Goal: Task Accomplishment & Management: Manage account settings

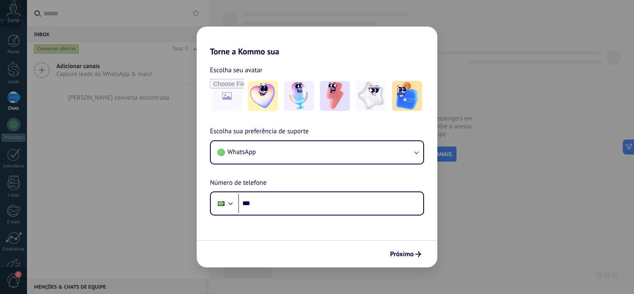
click at [117, 73] on span "Capture leads do WhatsApp & mais!" at bounding box center [104, 74] width 96 height 8
click at [399, 153] on div "Inbox 0 Conversas abertas Total: 0 Silenciar Ações múltiplas" at bounding box center [330, 147] width 607 height 294
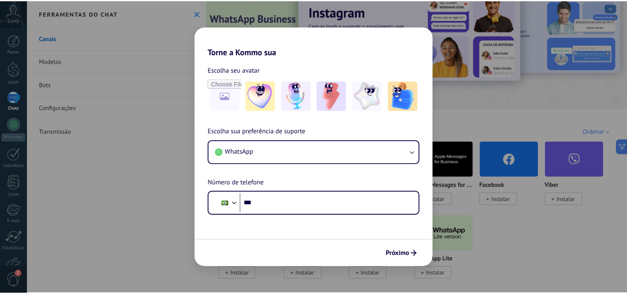
scroll to position [41, 0]
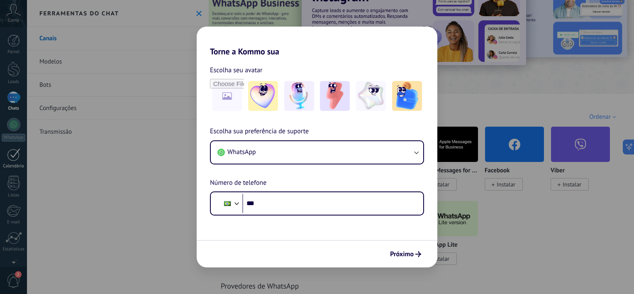
click at [15, 162] on link "Calendário" at bounding box center [13, 158] width 27 height 21
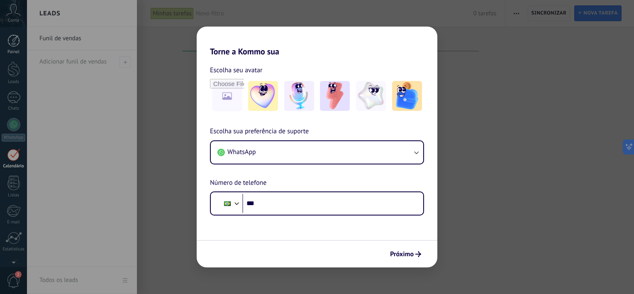
click at [16, 48] on link "Painel" at bounding box center [13, 44] width 27 height 20
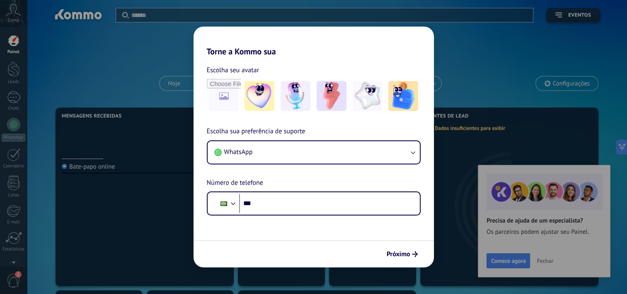
click at [554, 262] on span "Fechar" at bounding box center [545, 261] width 17 height 6
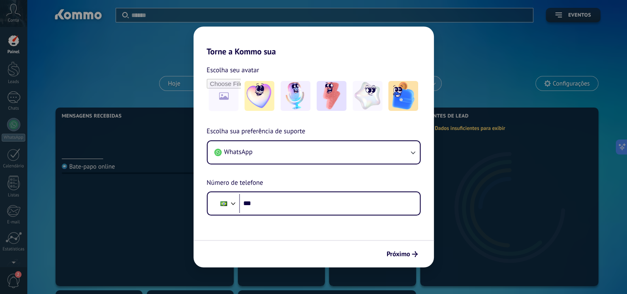
click at [419, 85] on span "Selecionar usuário" at bounding box center [403, 83] width 52 height 11
click at [182, 87] on button "Hoje" at bounding box center [174, 83] width 29 height 14
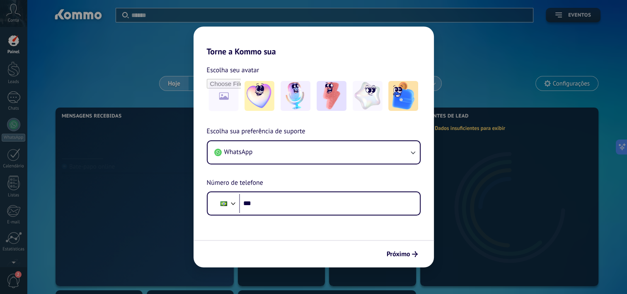
click at [584, 18] on button "Eventos" at bounding box center [573, 15] width 55 height 15
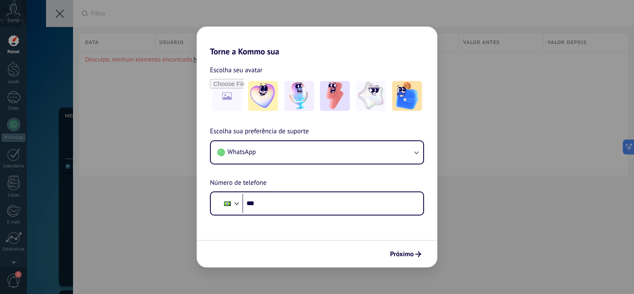
click at [75, 17] on div "Aplicar Filtro Todos os eventos Meus eventos Hoje Ontem Mês Salvar A qualquer h…" at bounding box center [353, 13] width 561 height 27
click at [14, 15] on icon at bounding box center [13, 10] width 15 height 12
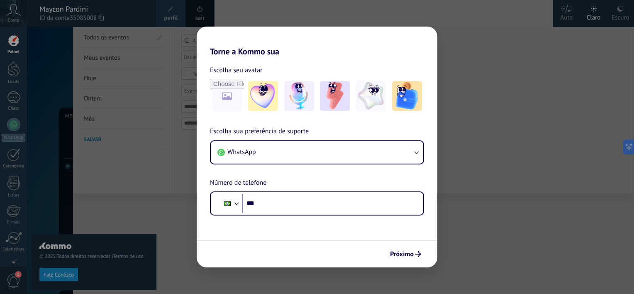
click at [611, 19] on div "Escuro" at bounding box center [619, 16] width 17 height 22
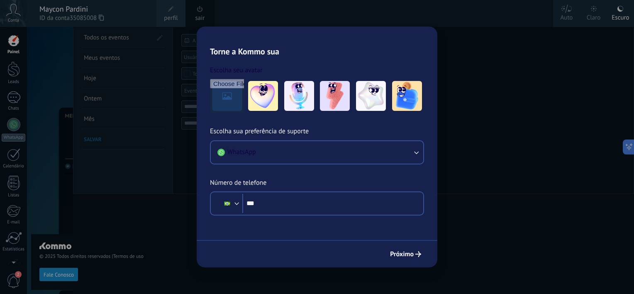
click at [569, 15] on div "Auto" at bounding box center [566, 16] width 12 height 22
click at [77, 57] on div "© 2025 Todos direitos reservados | Termos de uso Fale Conosco" at bounding box center [93, 160] width 125 height 267
click at [438, 128] on div at bounding box center [344, 147] width 634 height 294
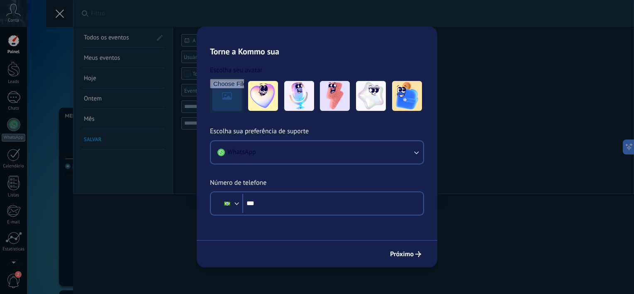
click at [61, 10] on icon at bounding box center [60, 14] width 8 height 8
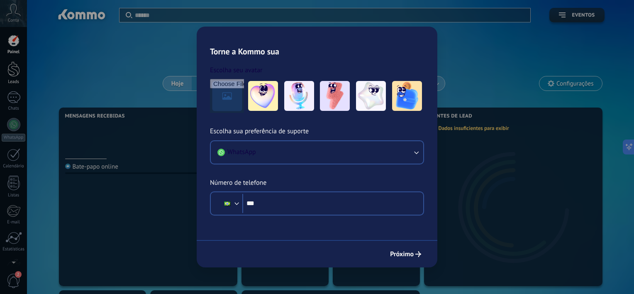
click at [14, 64] on div at bounding box center [13, 68] width 12 height 15
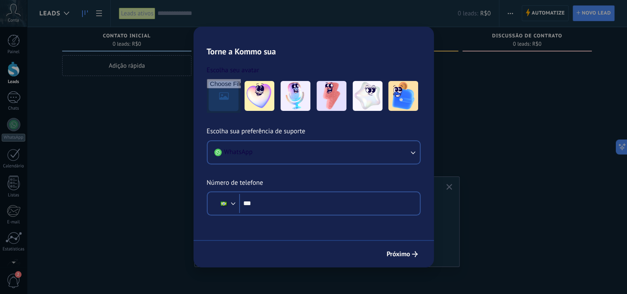
click at [449, 189] on button "button" at bounding box center [450, 187] width 10 height 11
click at [483, 22] on span "Criar widget no painel" at bounding box center [488, 23] width 58 height 9
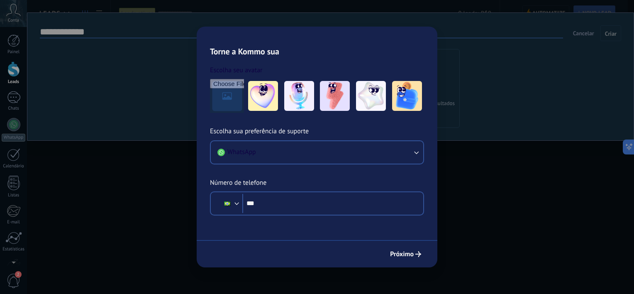
scroll to position [33, 0]
click at [587, 8] on span "Novo lead" at bounding box center [596, 13] width 29 height 15
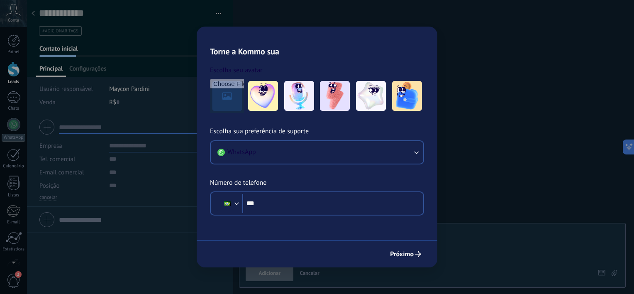
click at [35, 12] on div at bounding box center [33, 14] width 12 height 16
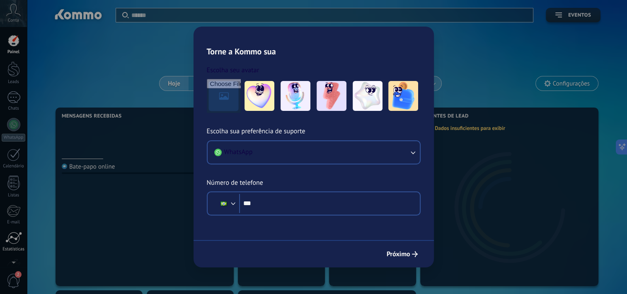
click at [15, 245] on link "Estatísticas" at bounding box center [13, 241] width 27 height 20
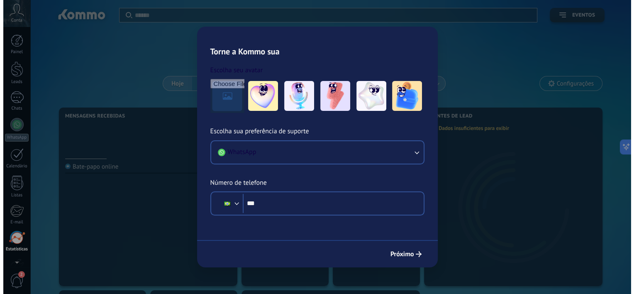
scroll to position [51, 0]
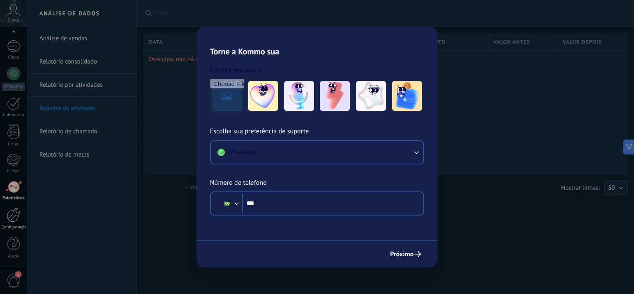
click at [10, 223] on link "Configurações" at bounding box center [13, 218] width 27 height 22
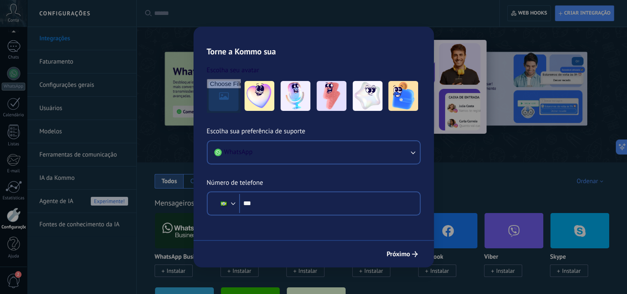
click at [300, 272] on span "Instalar" at bounding box center [308, 270] width 19 height 7
